Goal: Find specific page/section: Find specific page/section

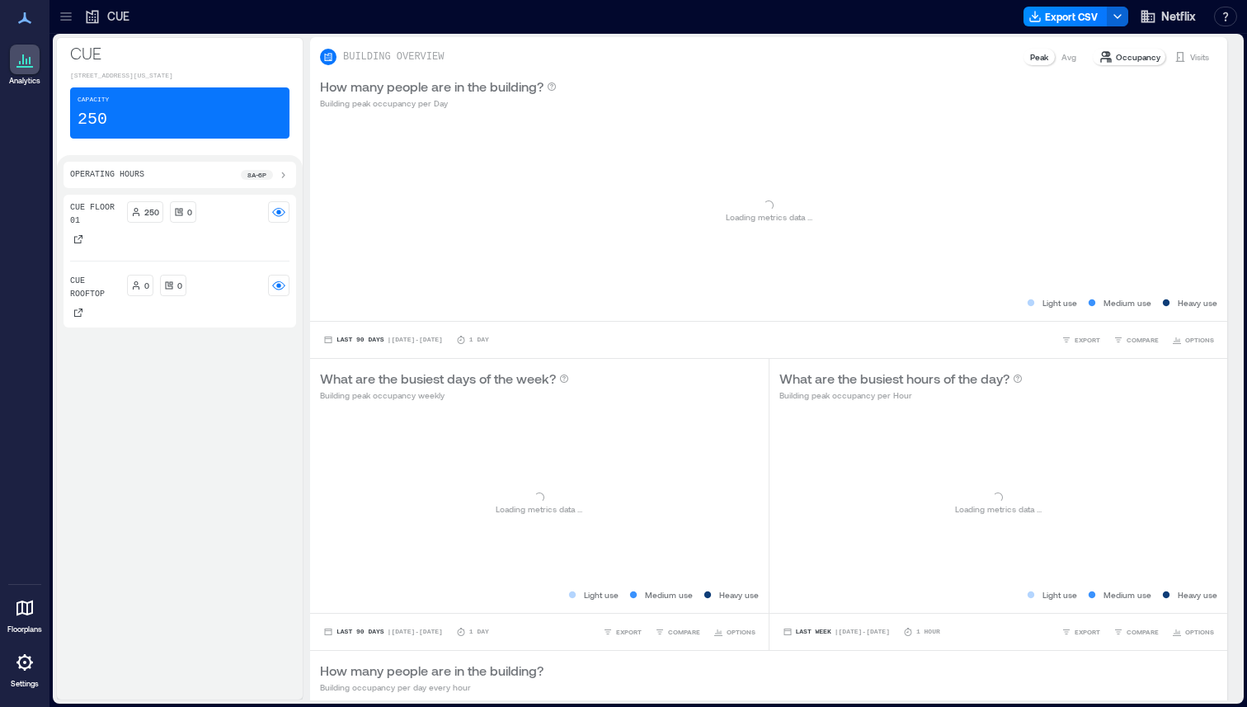
click at [69, 10] on icon at bounding box center [66, 16] width 16 height 16
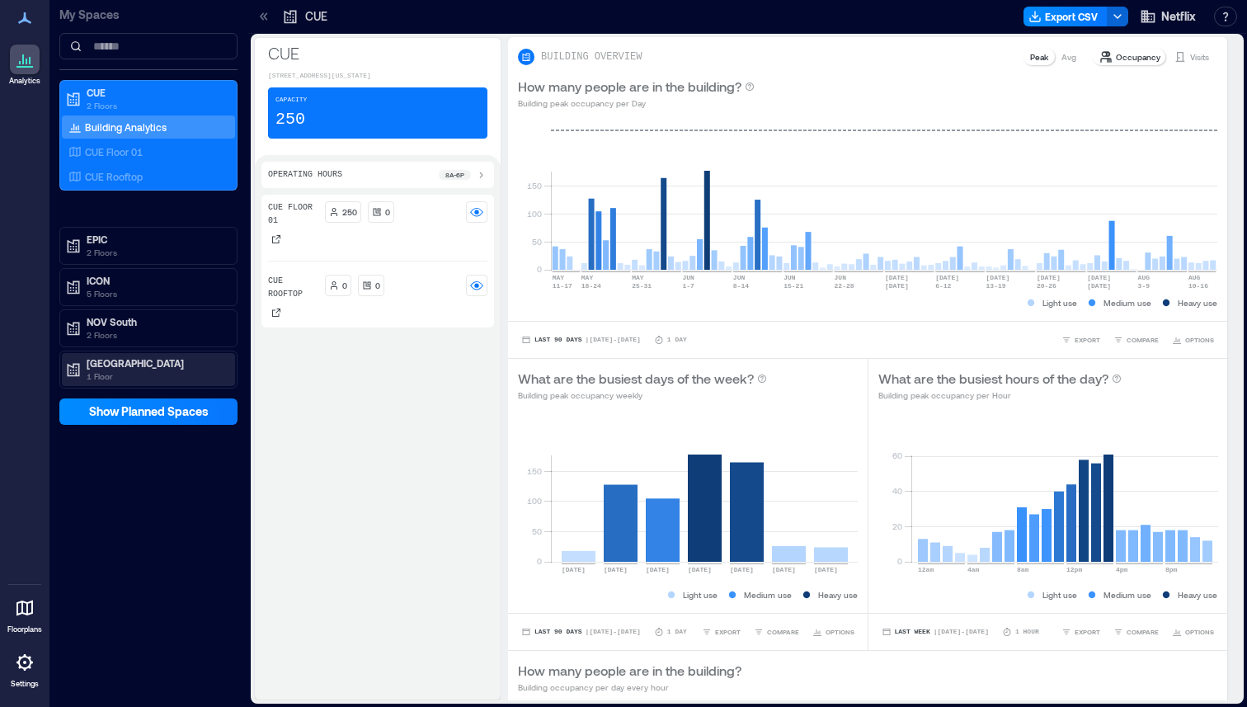
click at [144, 374] on p "1 Floor" at bounding box center [156, 376] width 139 height 13
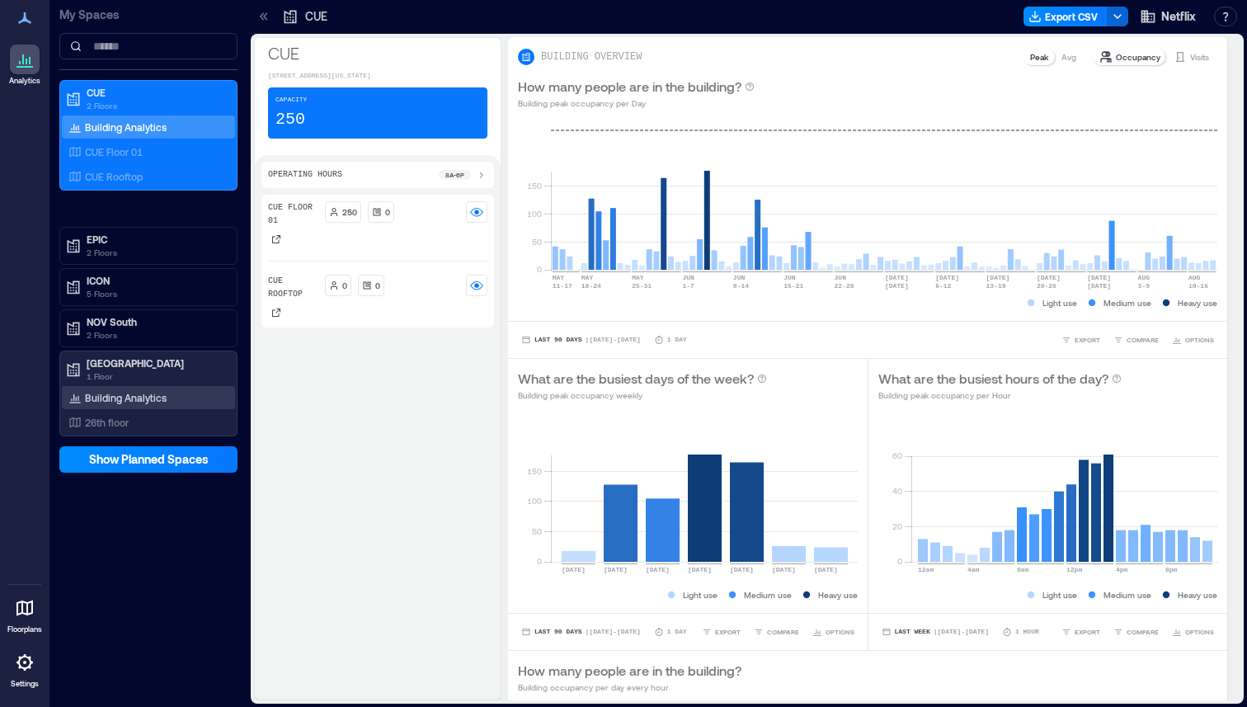
click at [148, 398] on p "Building Analytics" at bounding box center [126, 397] width 82 height 13
